Goal: Check status: Check status

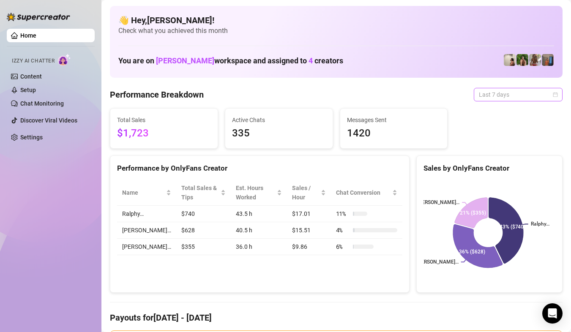
click at [532, 98] on span "Last 7 days" at bounding box center [518, 94] width 79 height 13
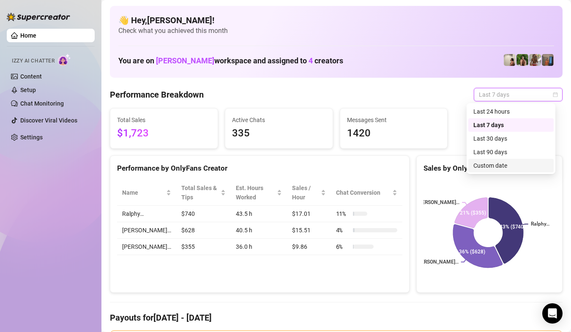
click at [512, 162] on div "Custom date" at bounding box center [510, 165] width 75 height 9
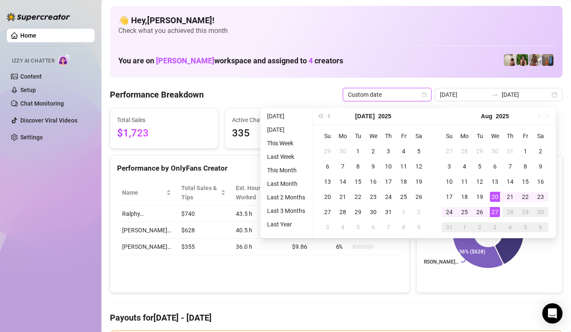
type input "[DATE]"
click at [493, 212] on div "27" at bounding box center [495, 212] width 10 height 10
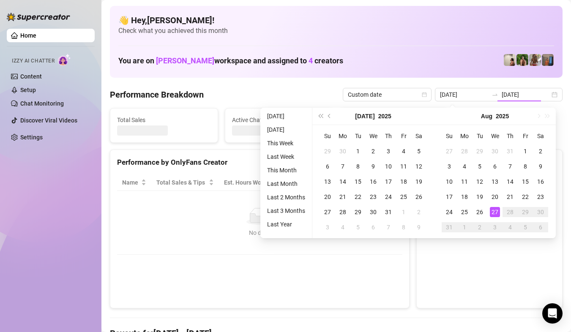
type input "[DATE]"
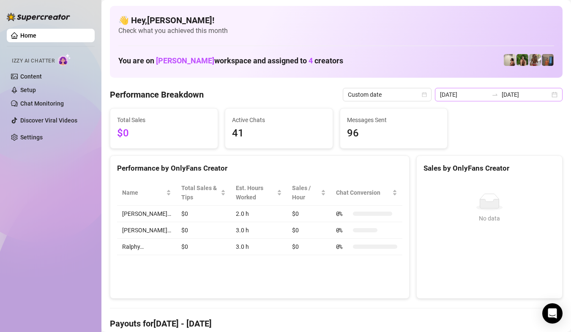
click at [548, 96] on div "2025-08-27 2025-08-27" at bounding box center [499, 95] width 128 height 14
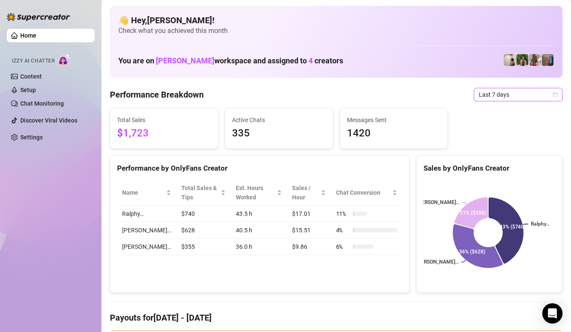
click at [538, 93] on span "Last 7 days" at bounding box center [518, 94] width 79 height 13
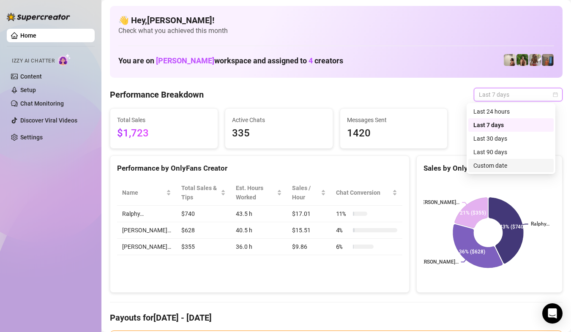
click at [496, 159] on div "Custom date" at bounding box center [510, 166] width 85 height 14
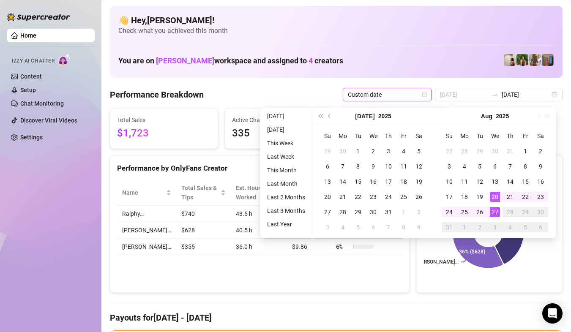
type input "[DATE]"
click at [490, 210] on div "27" at bounding box center [495, 212] width 10 height 10
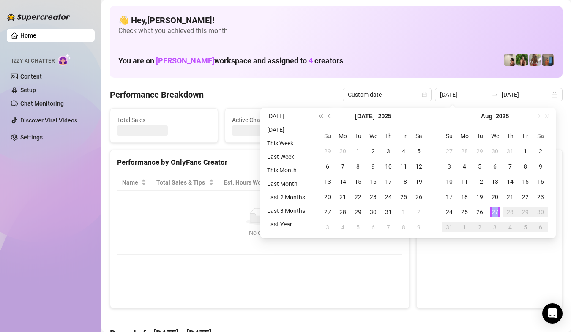
type input "[DATE]"
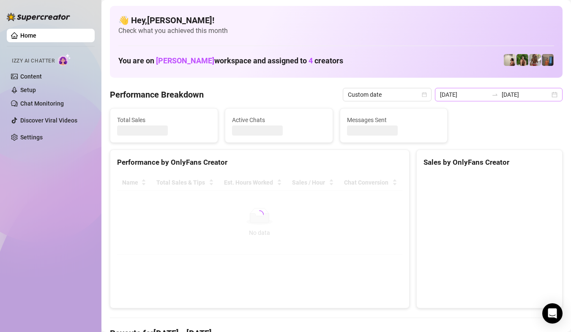
click at [548, 93] on div "2025-08-27 2025-08-27" at bounding box center [499, 95] width 128 height 14
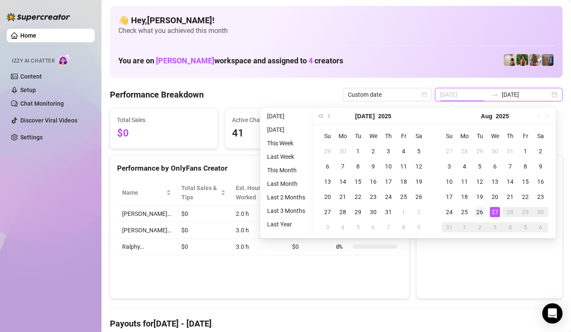
type input "2025-08-26"
click at [480, 210] on div "26" at bounding box center [479, 212] width 10 height 10
click at [480, 210] on ellipse at bounding box center [489, 208] width 26 height 6
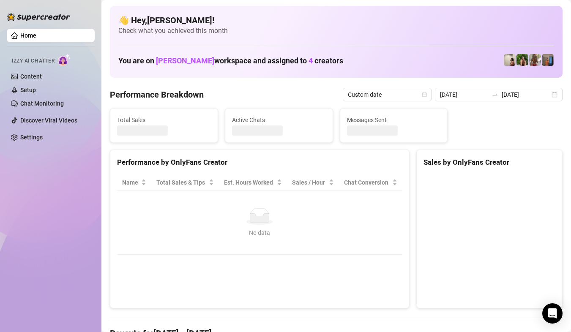
type input "2025-08-26"
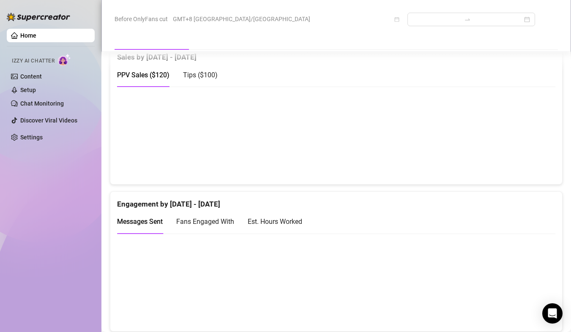
scroll to position [296, 0]
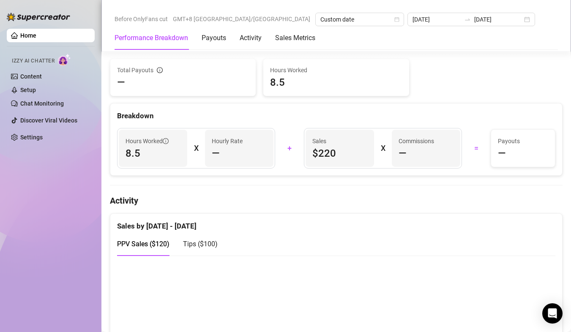
click at [192, 249] on div "Tips ( $100 )" at bounding box center [200, 244] width 35 height 24
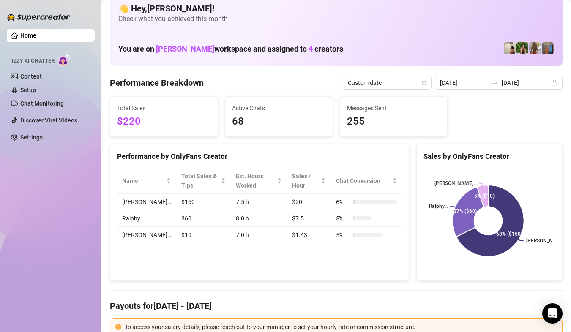
scroll to position [0, 0]
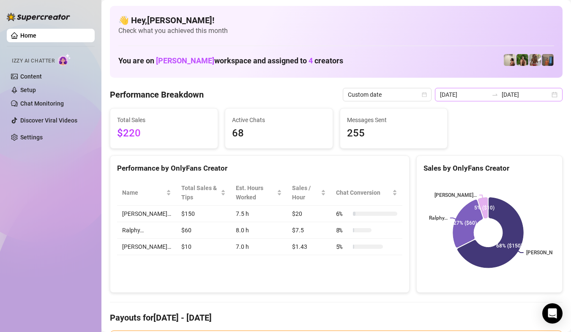
click at [543, 96] on div "2025-08-26 2025-08-26" at bounding box center [499, 95] width 128 height 14
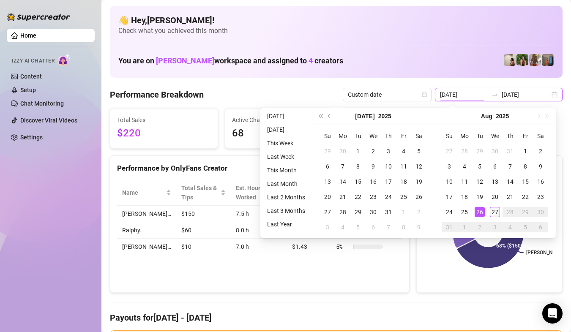
type input "[DATE]"
click at [498, 212] on div "27" at bounding box center [495, 212] width 10 height 10
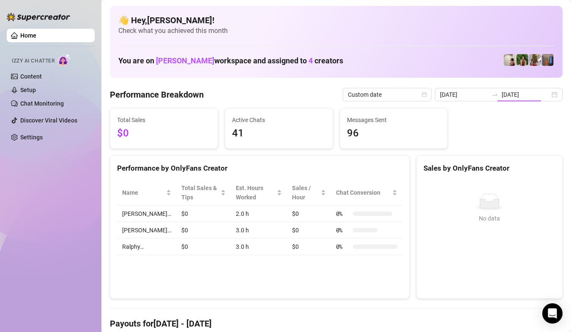
type input "[DATE]"
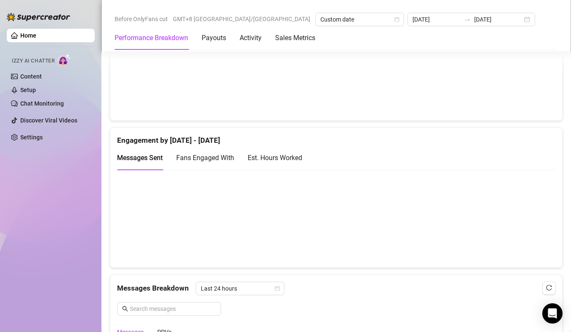
scroll to position [549, 0]
